Goal: Find specific page/section: Find specific page/section

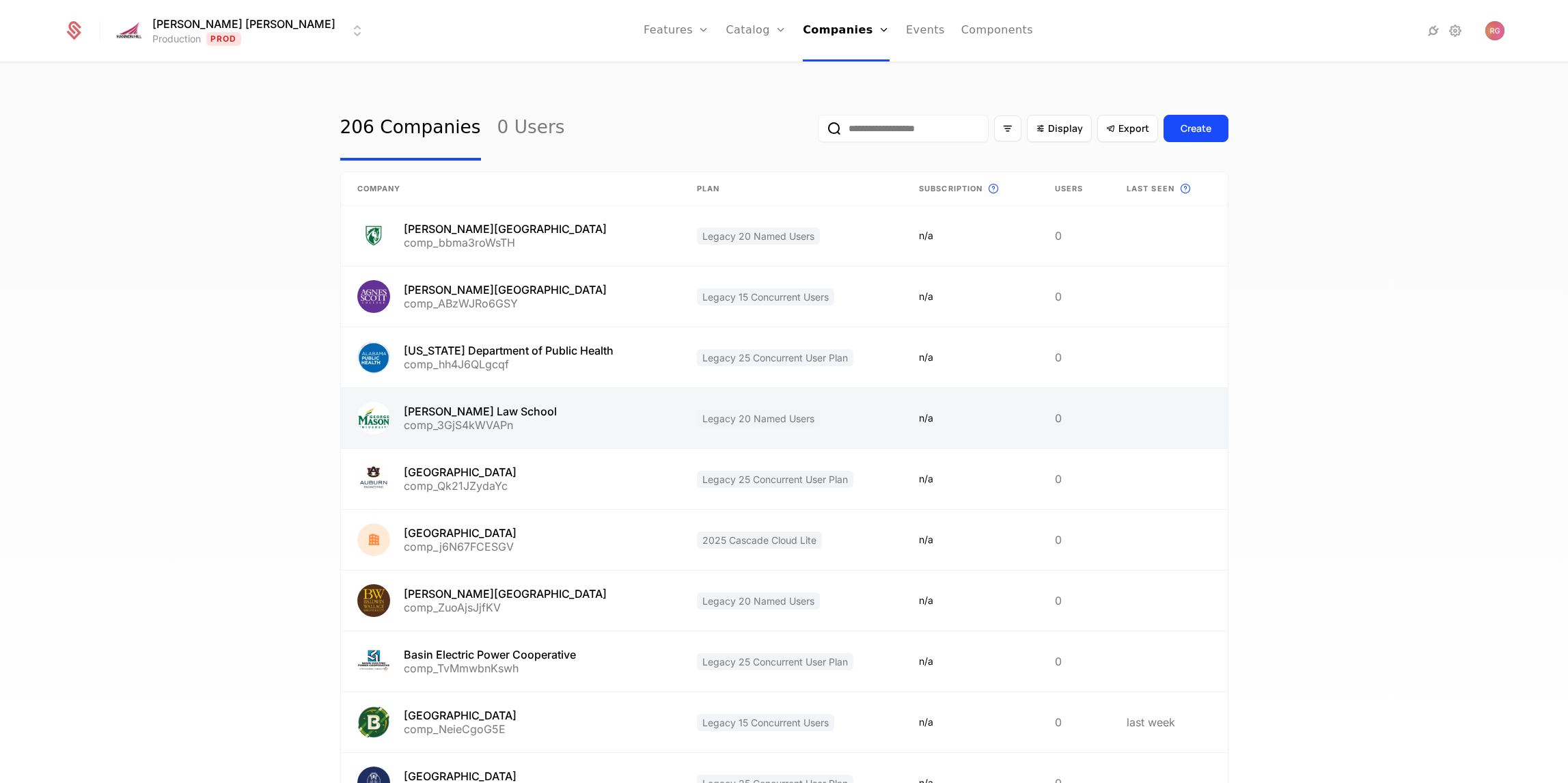
scroll to position [124, 0]
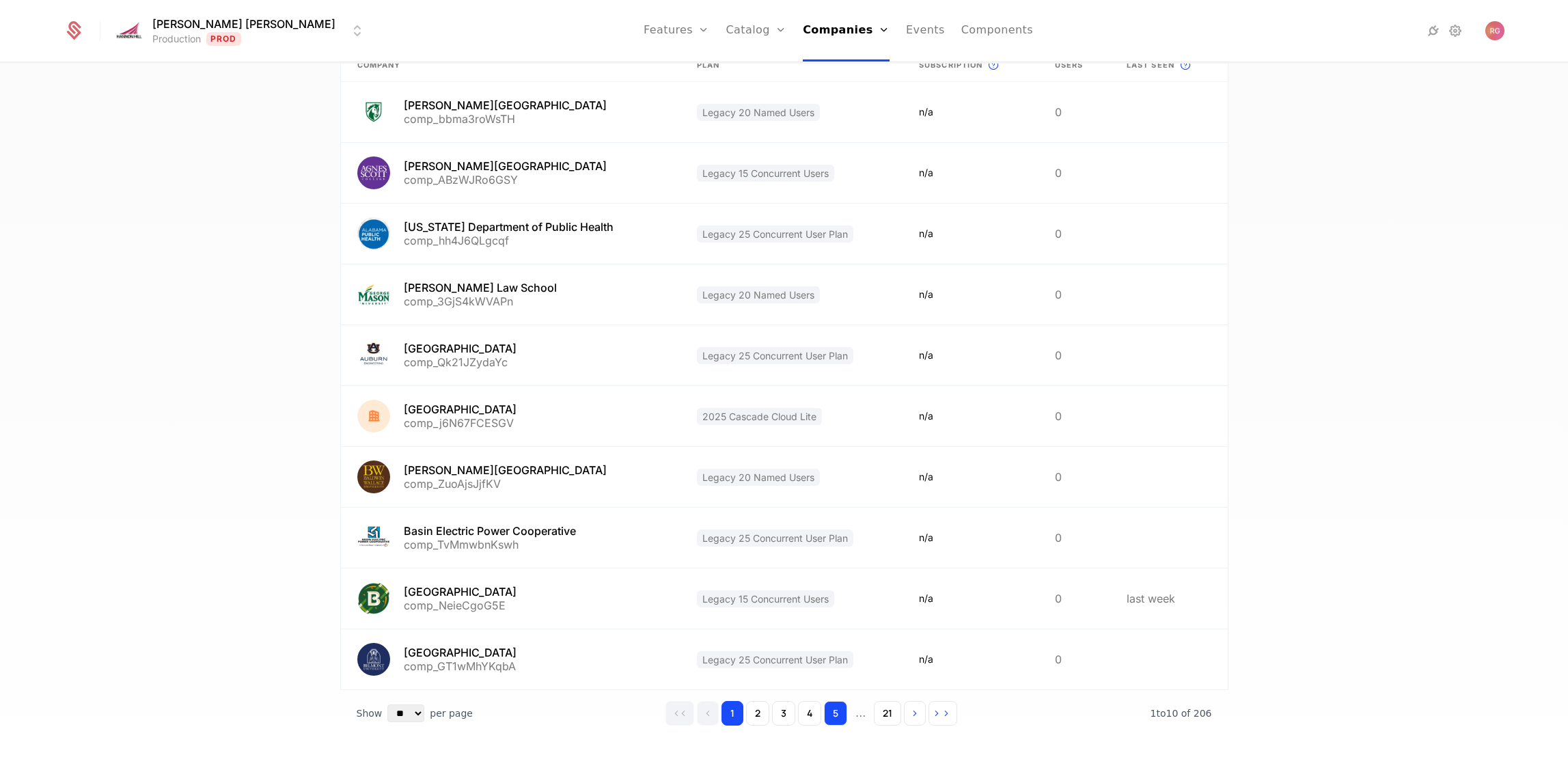
click at [842, 722] on button "5" at bounding box center [835, 713] width 23 height 25
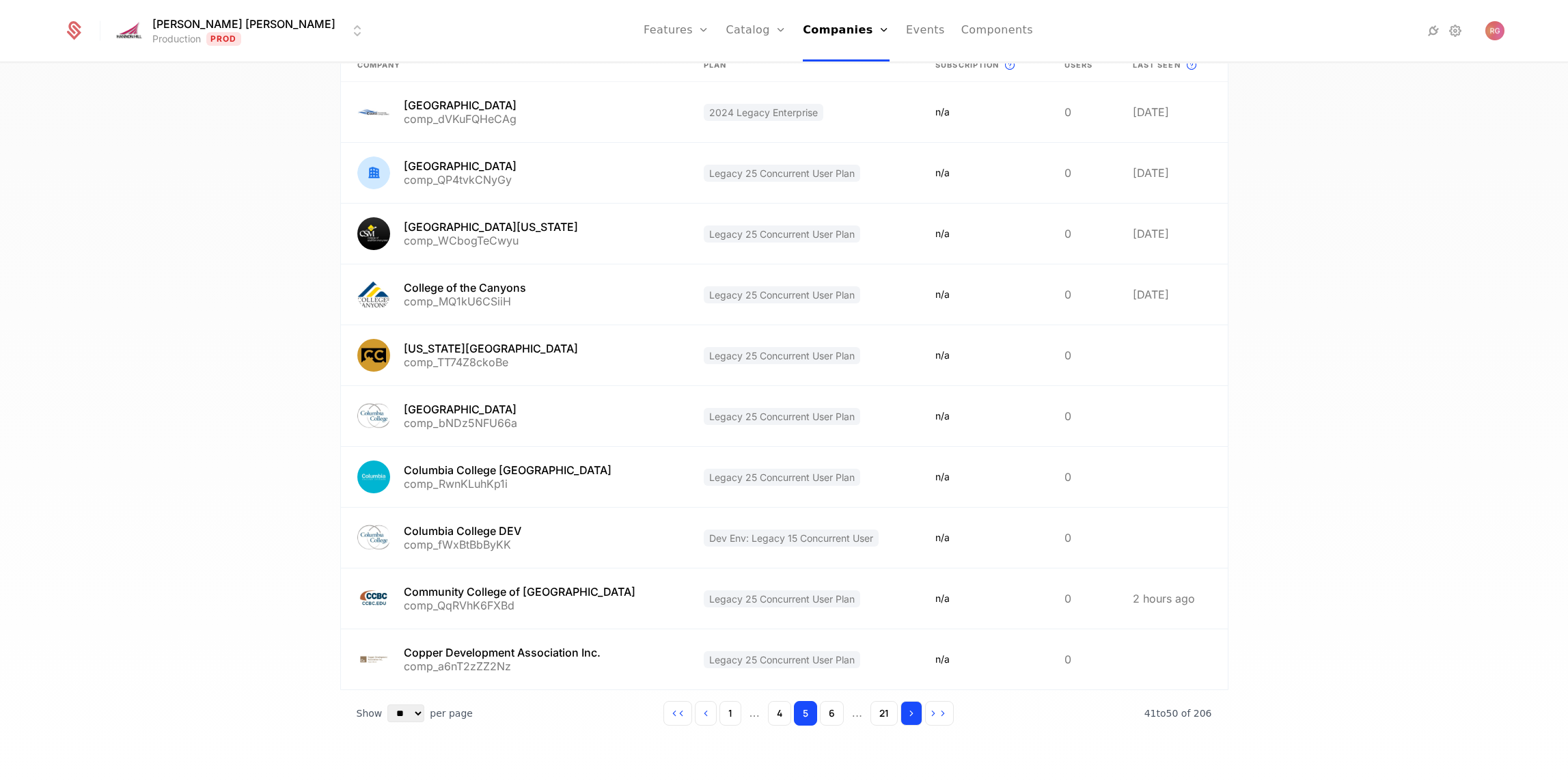
click at [914, 717] on icon "Go to next page" at bounding box center [912, 713] width 10 height 10
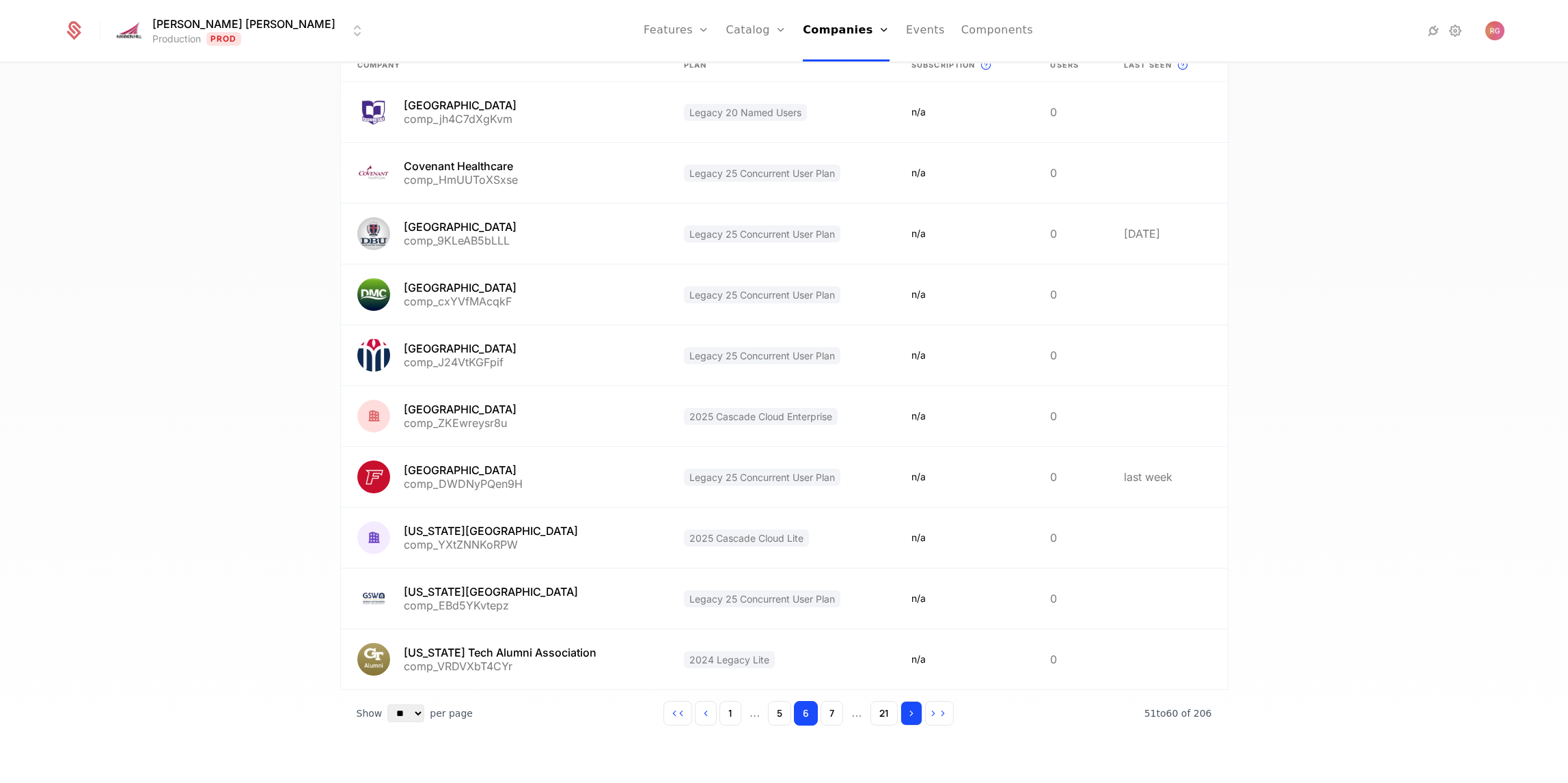
click at [914, 717] on icon "Go to next page" at bounding box center [912, 713] width 10 height 10
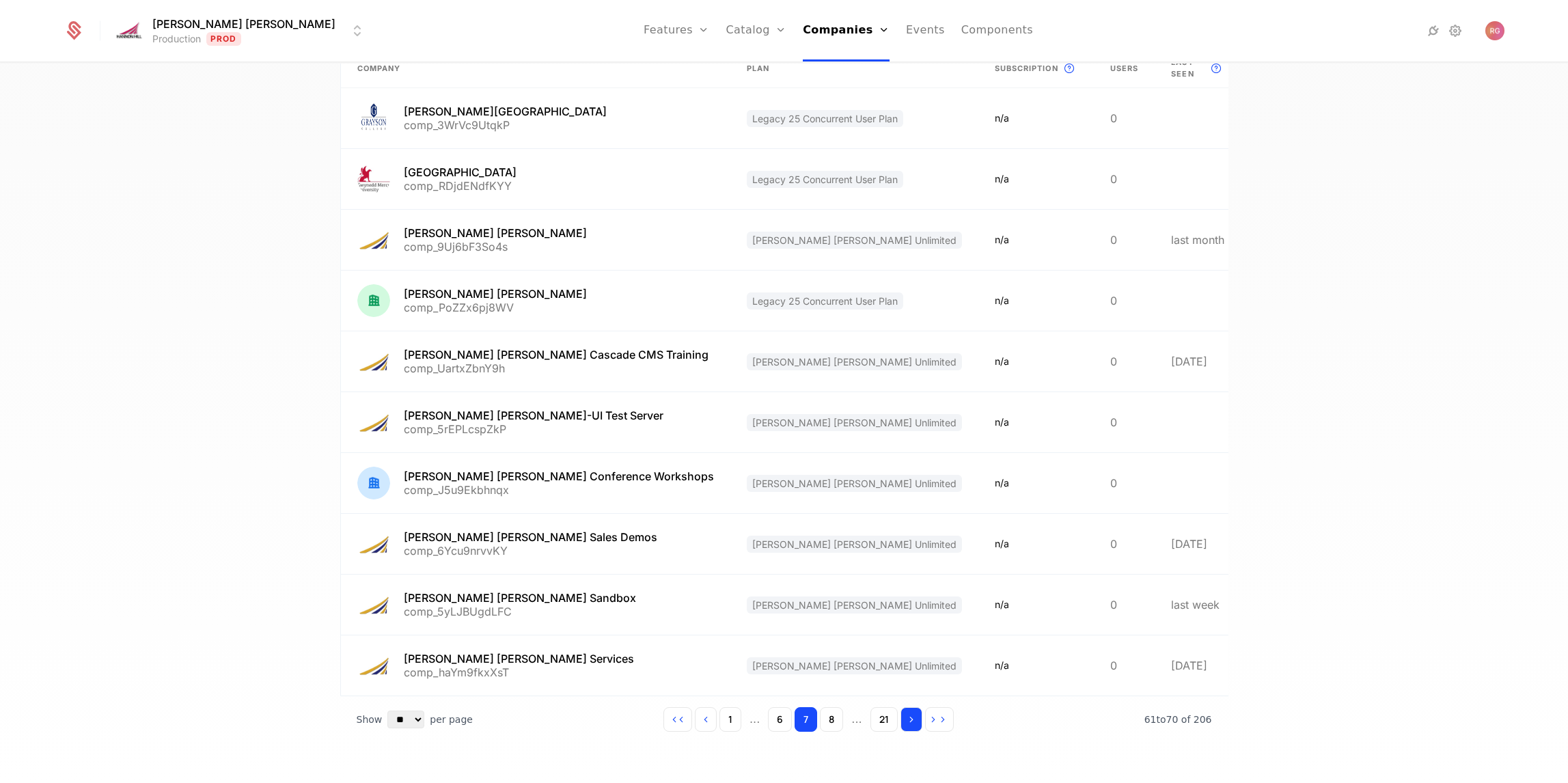
click at [914, 717] on icon "Go to next page" at bounding box center [912, 719] width 10 height 10
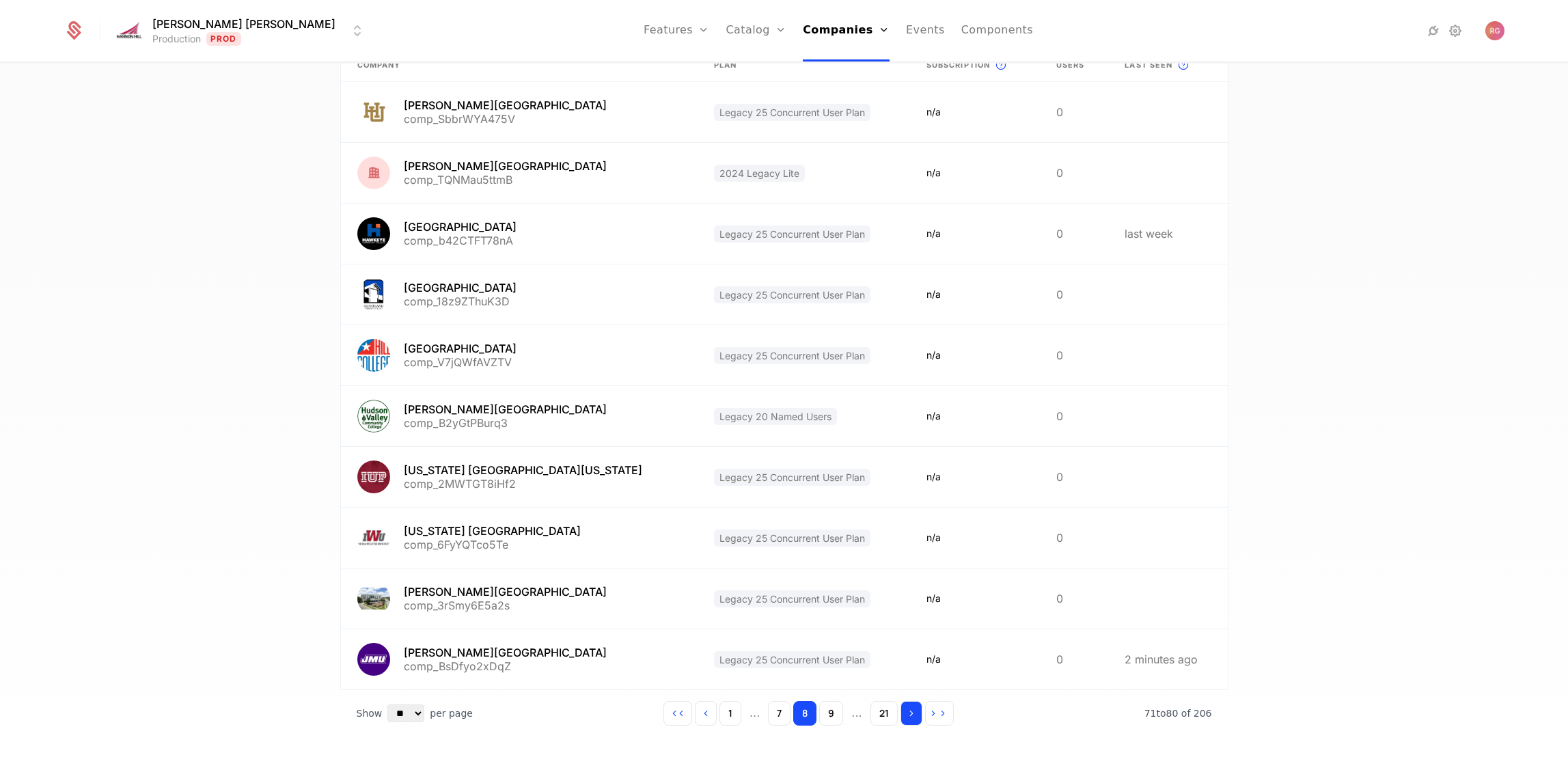
click at [914, 717] on icon "Go to next page" at bounding box center [912, 713] width 10 height 10
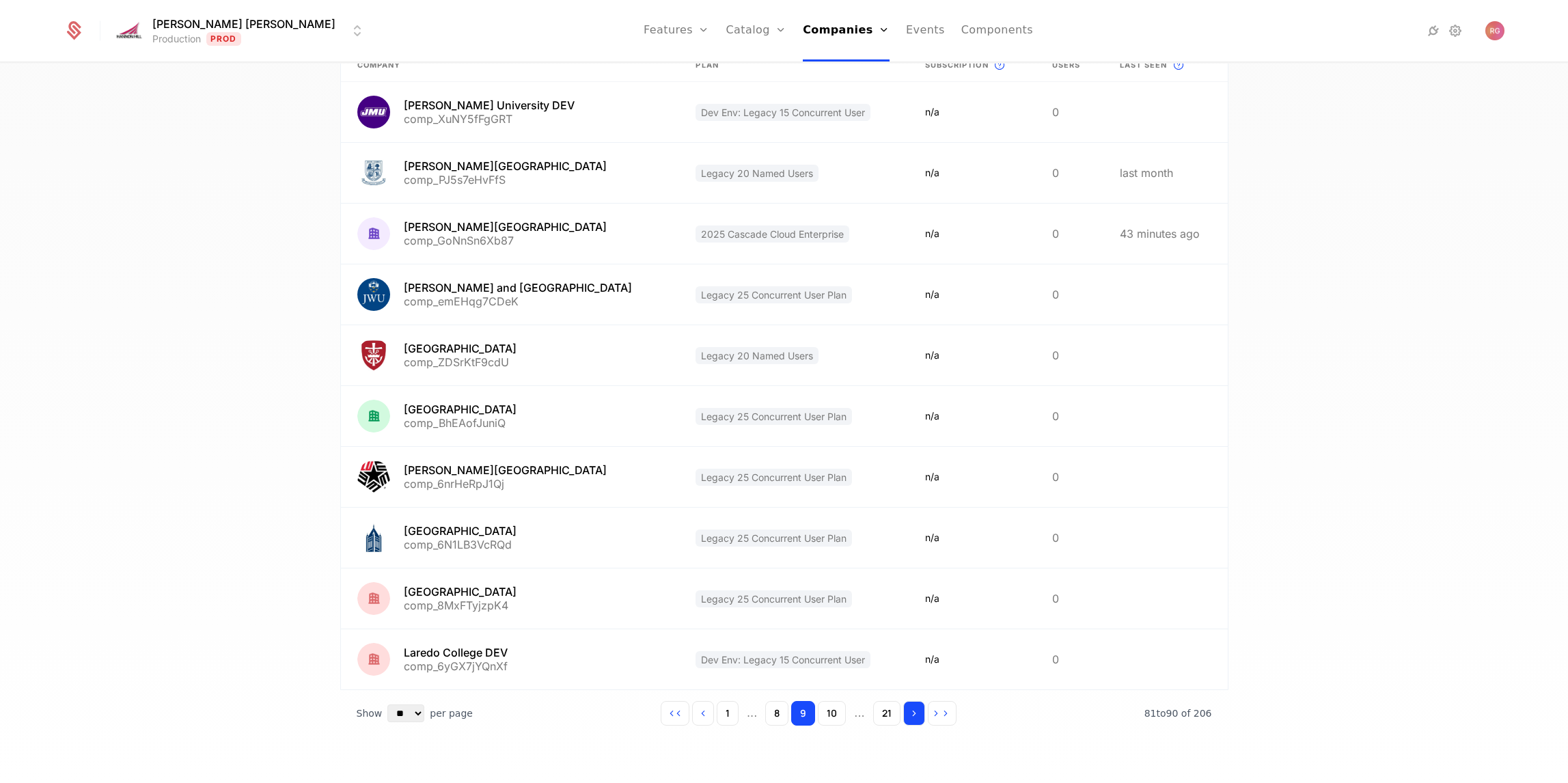
click at [914, 717] on icon "Go to next page" at bounding box center [914, 713] width 10 height 10
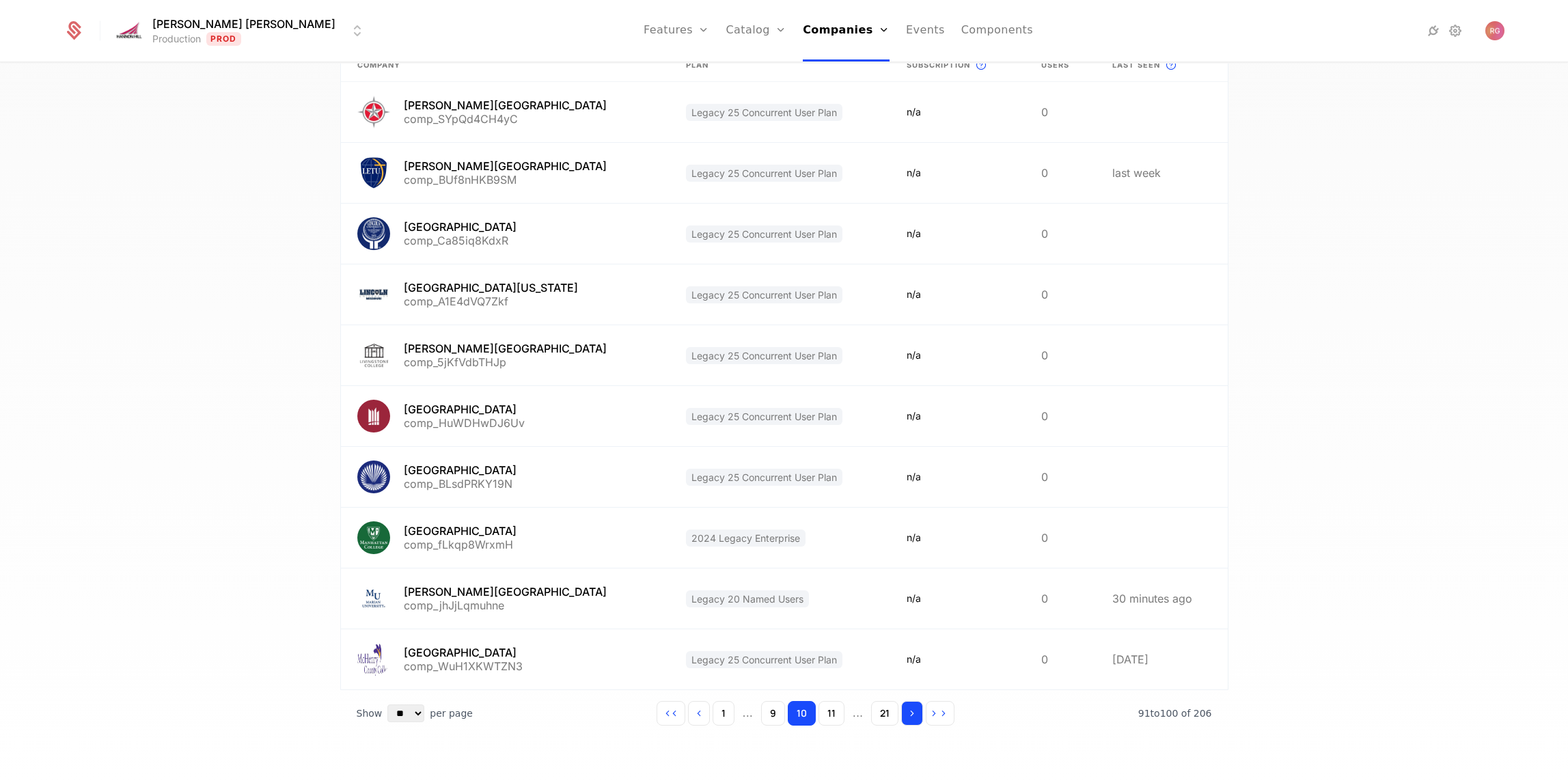
click at [914, 717] on icon "Go to next page" at bounding box center [912, 713] width 10 height 10
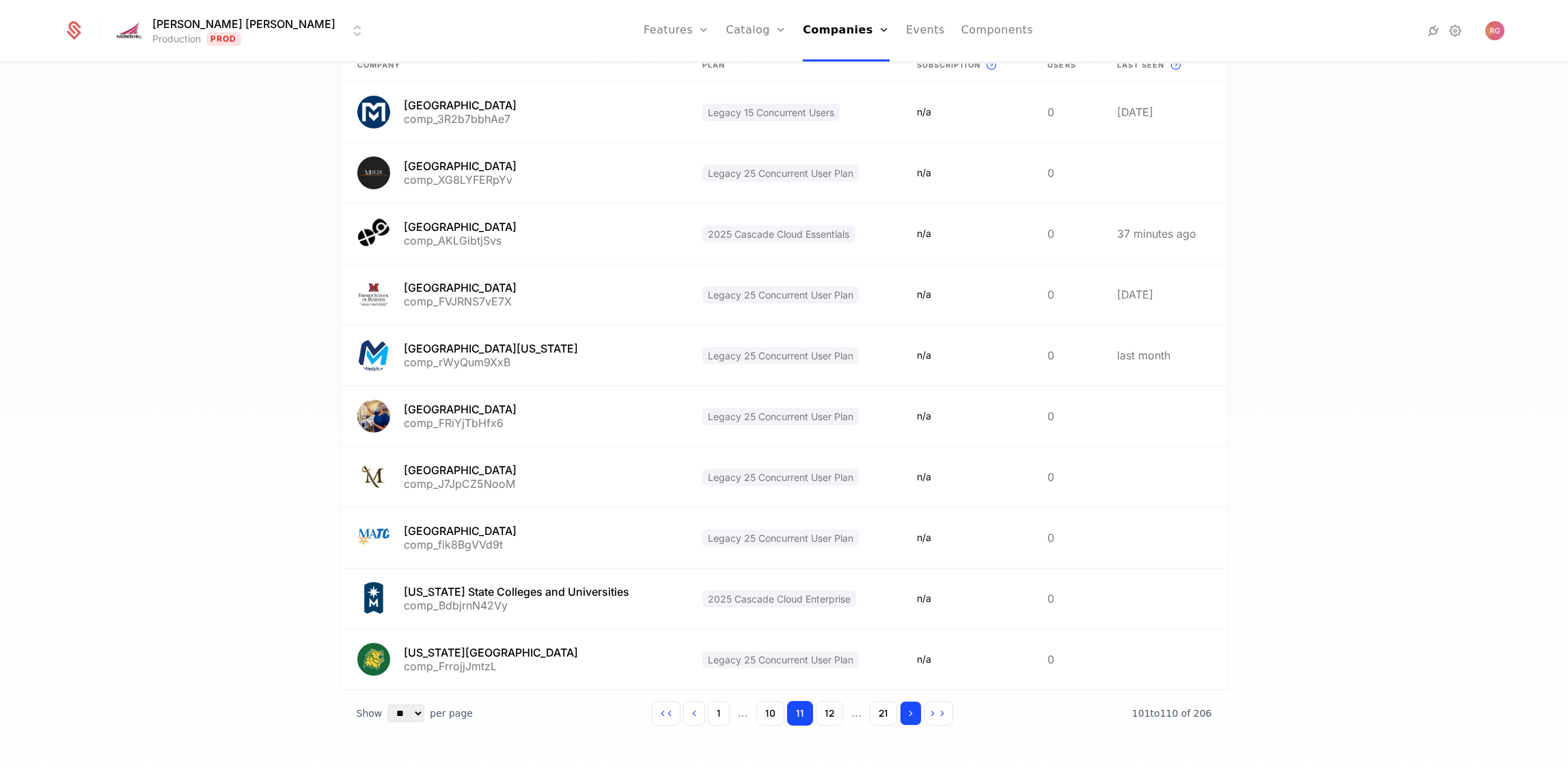
click at [914, 717] on icon "Go to next page" at bounding box center [911, 713] width 10 height 10
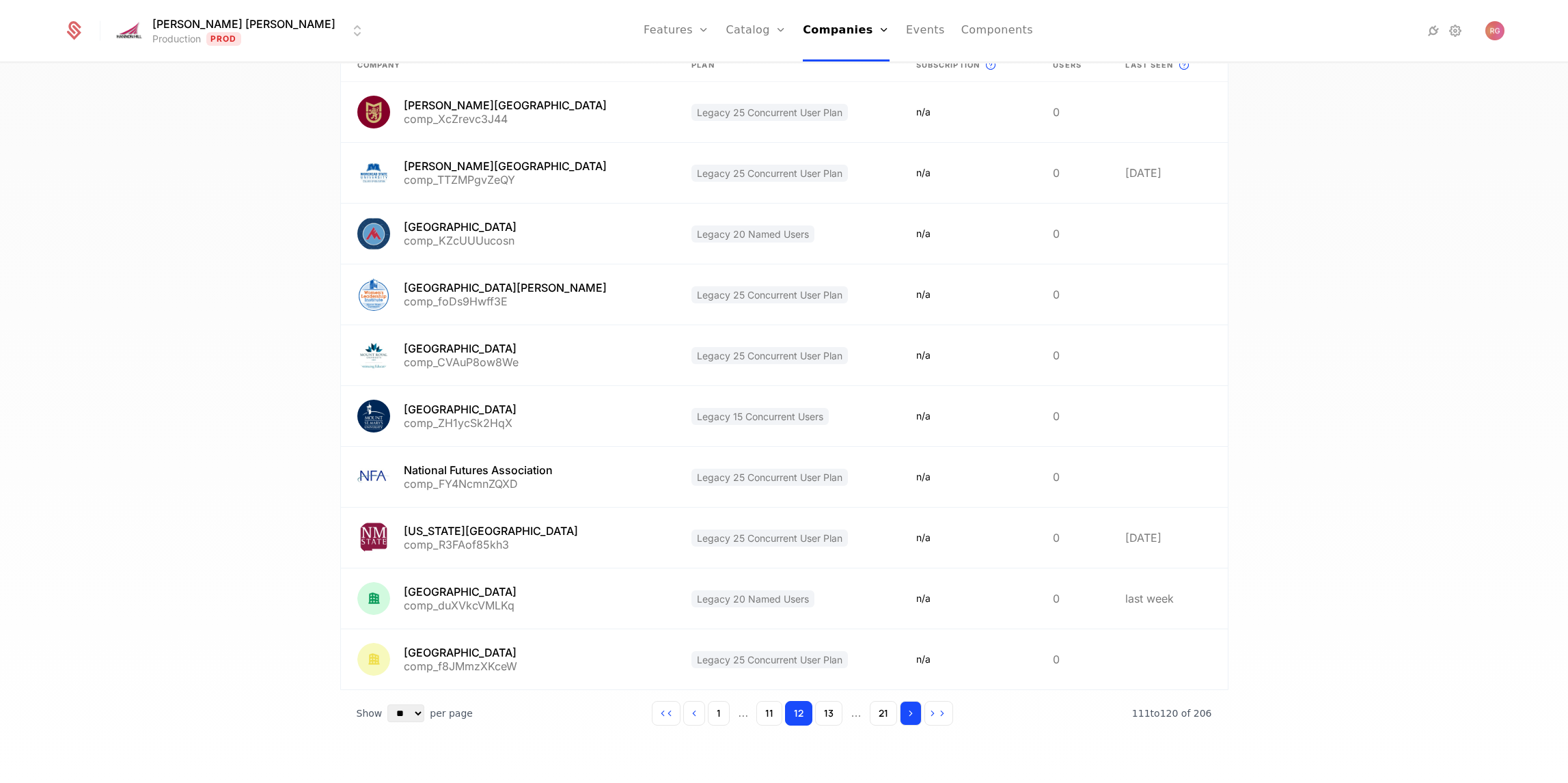
click at [914, 717] on icon "Go to next page" at bounding box center [911, 713] width 10 height 10
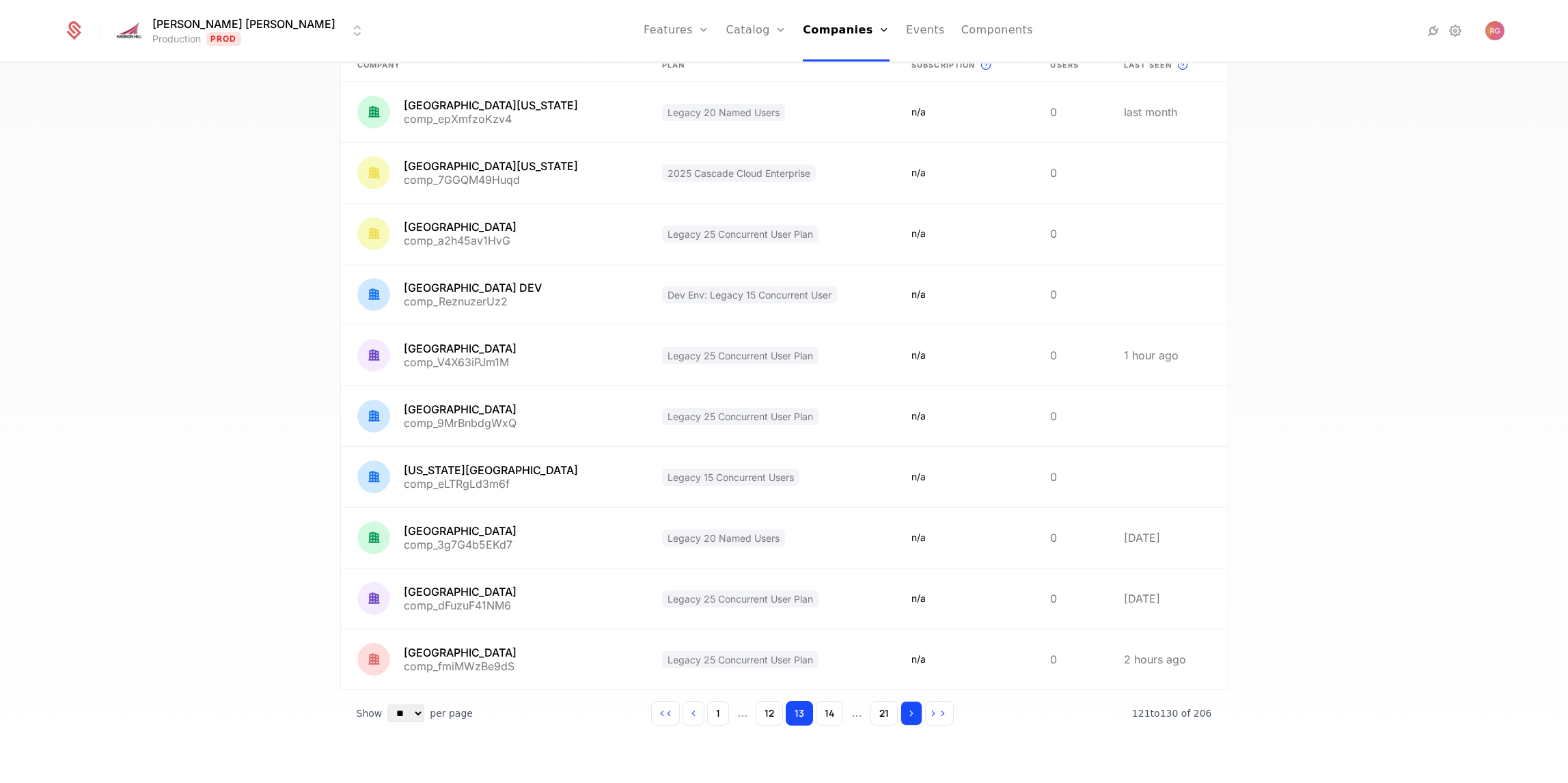
click at [914, 717] on icon "Go to next page" at bounding box center [912, 713] width 10 height 10
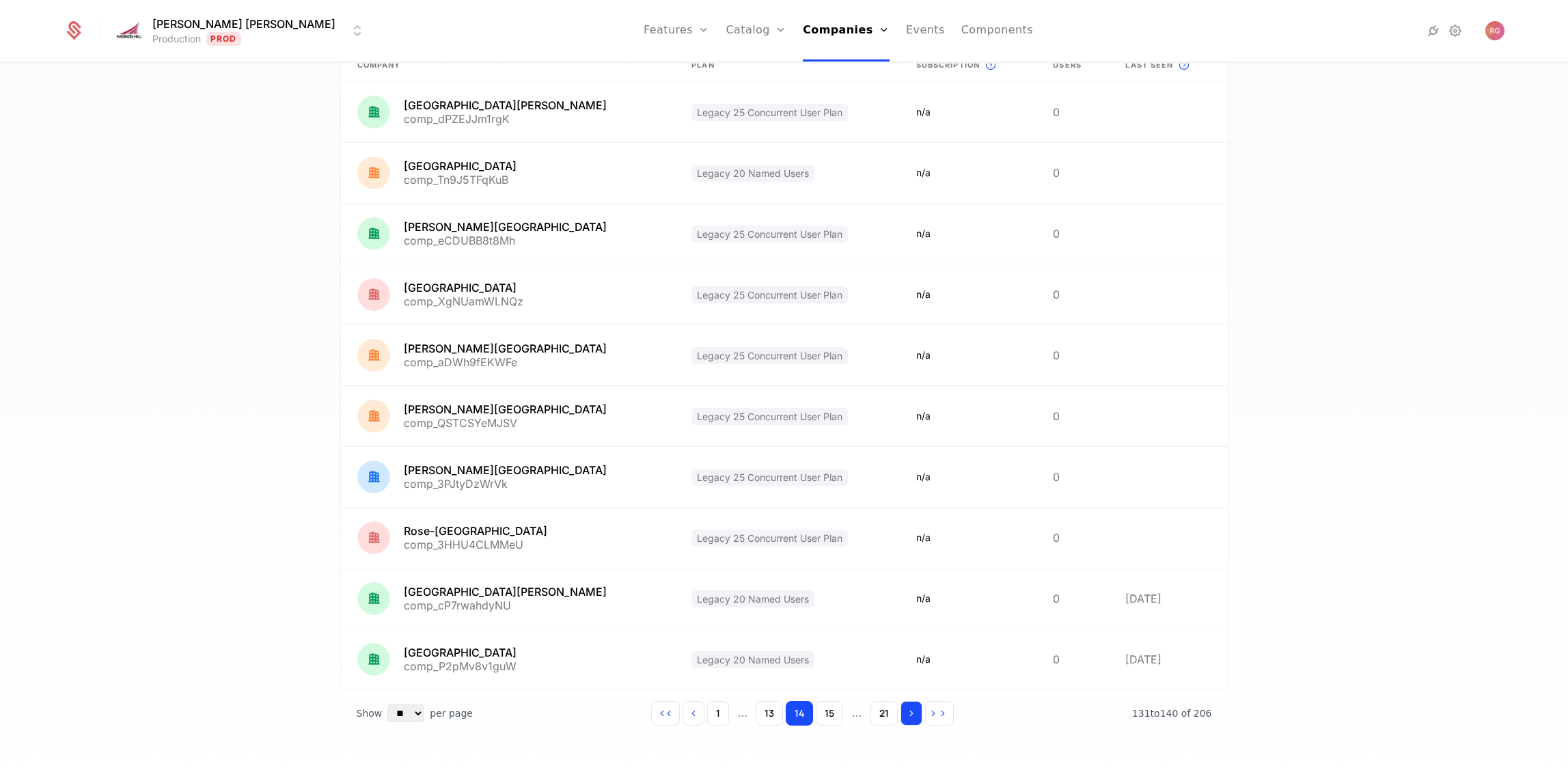
click at [914, 717] on icon "Go to next page" at bounding box center [912, 713] width 10 height 10
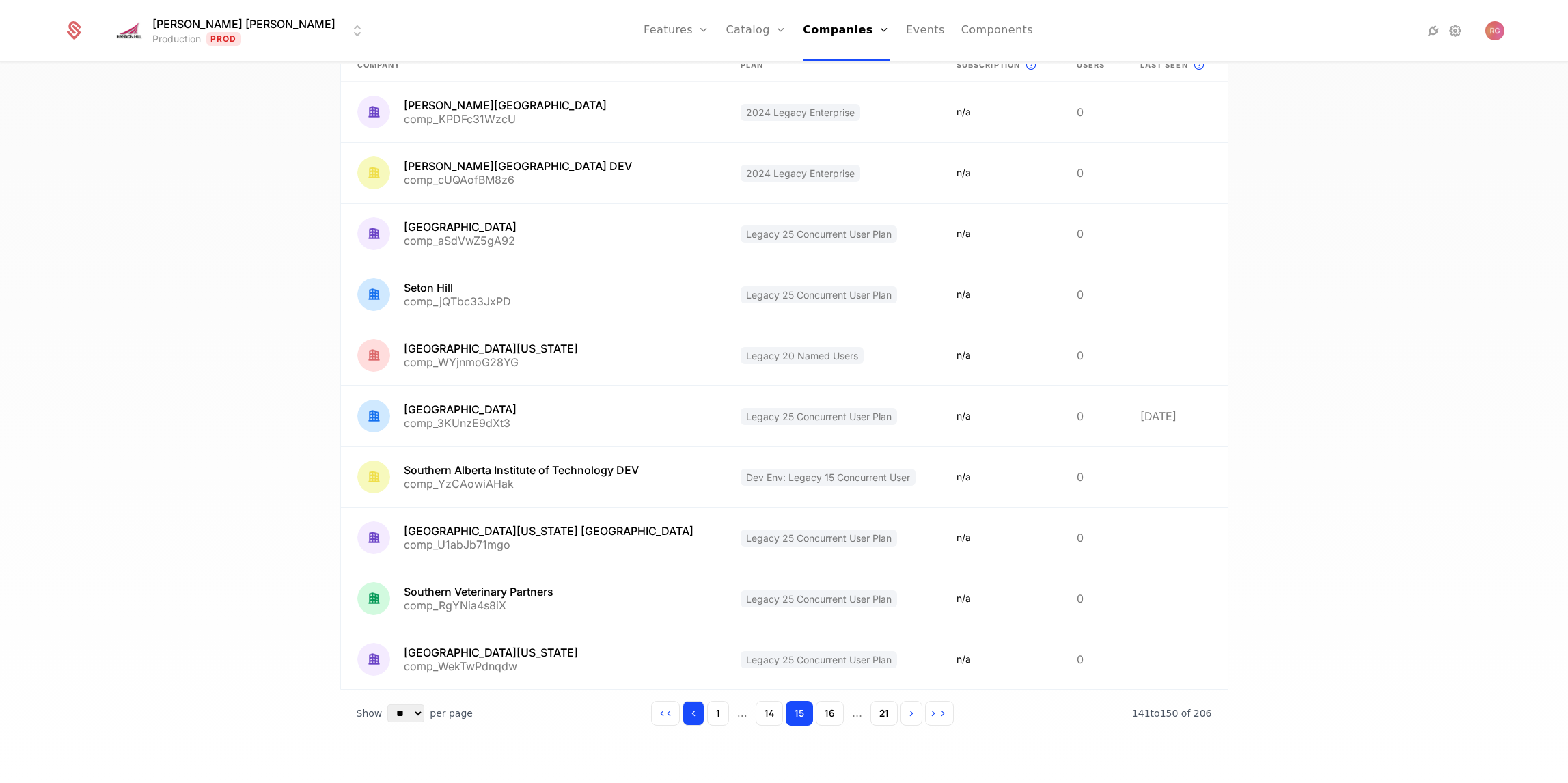
click at [698, 713] on icon "Go to previous page" at bounding box center [693, 713] width 10 height 10
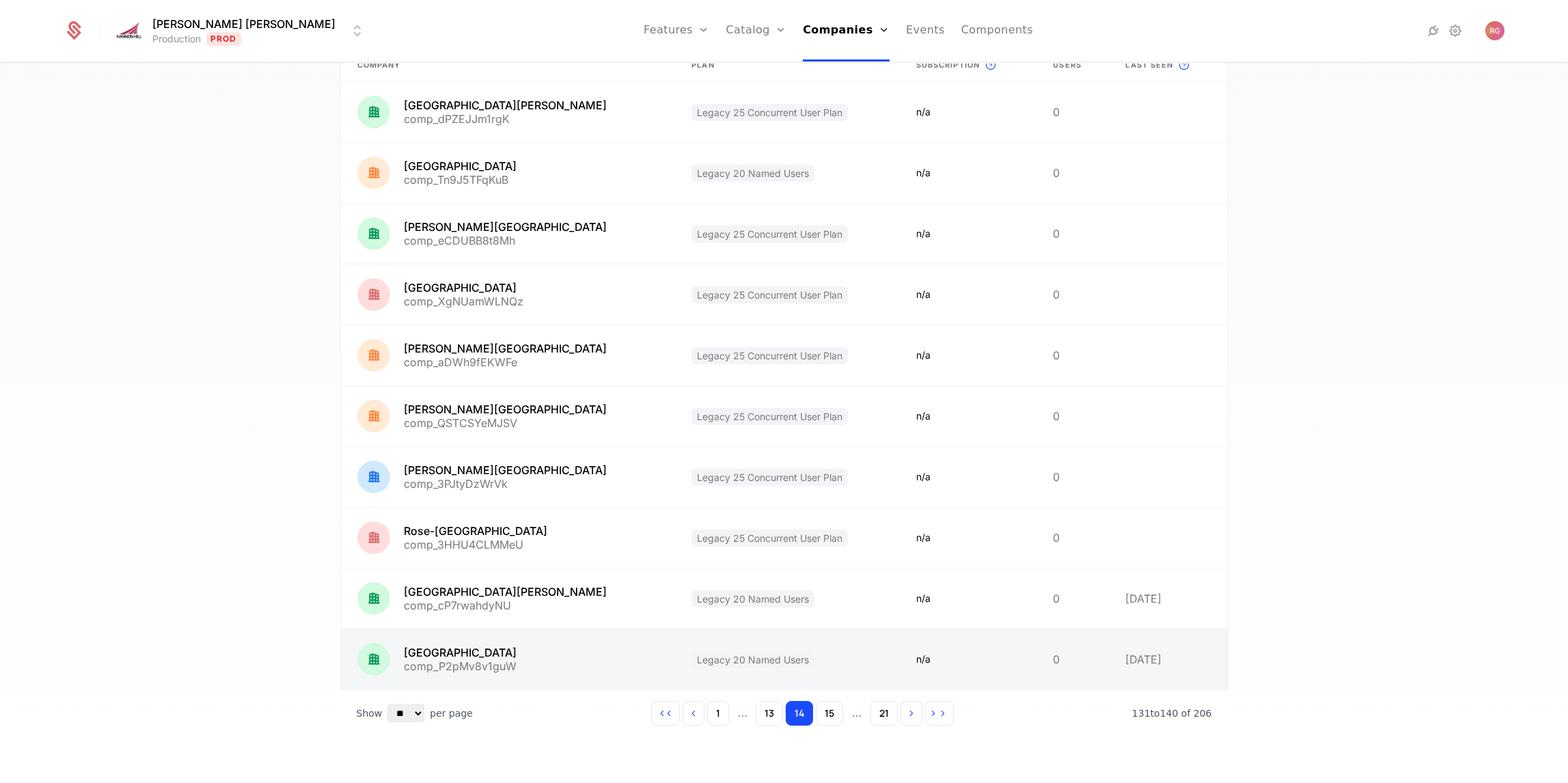
click at [473, 653] on link at bounding box center [508, 660] width 335 height 60
